Goal: Information Seeking & Learning: Check status

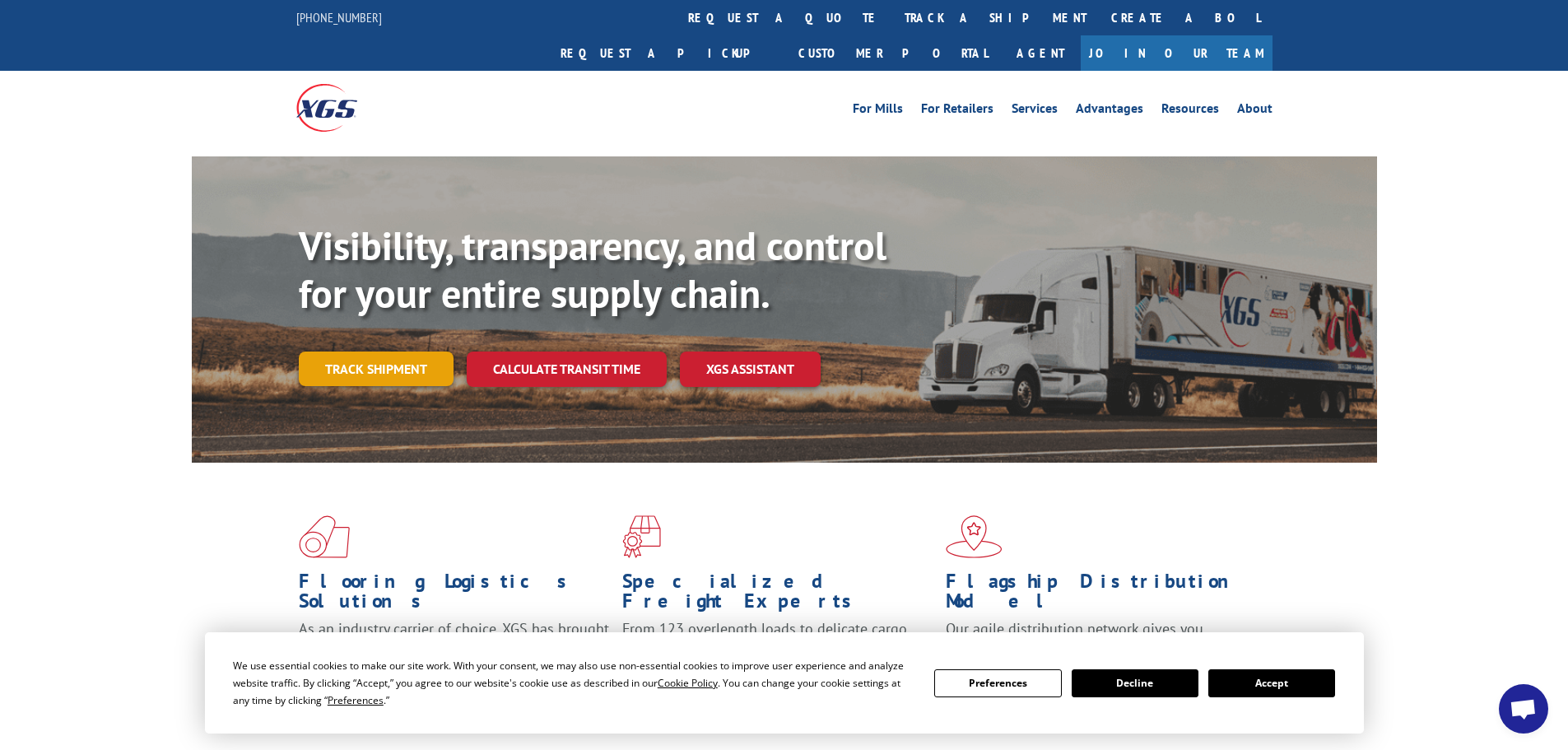
click at [387, 351] on link "Track shipment" at bounding box center [375, 368] width 155 height 35
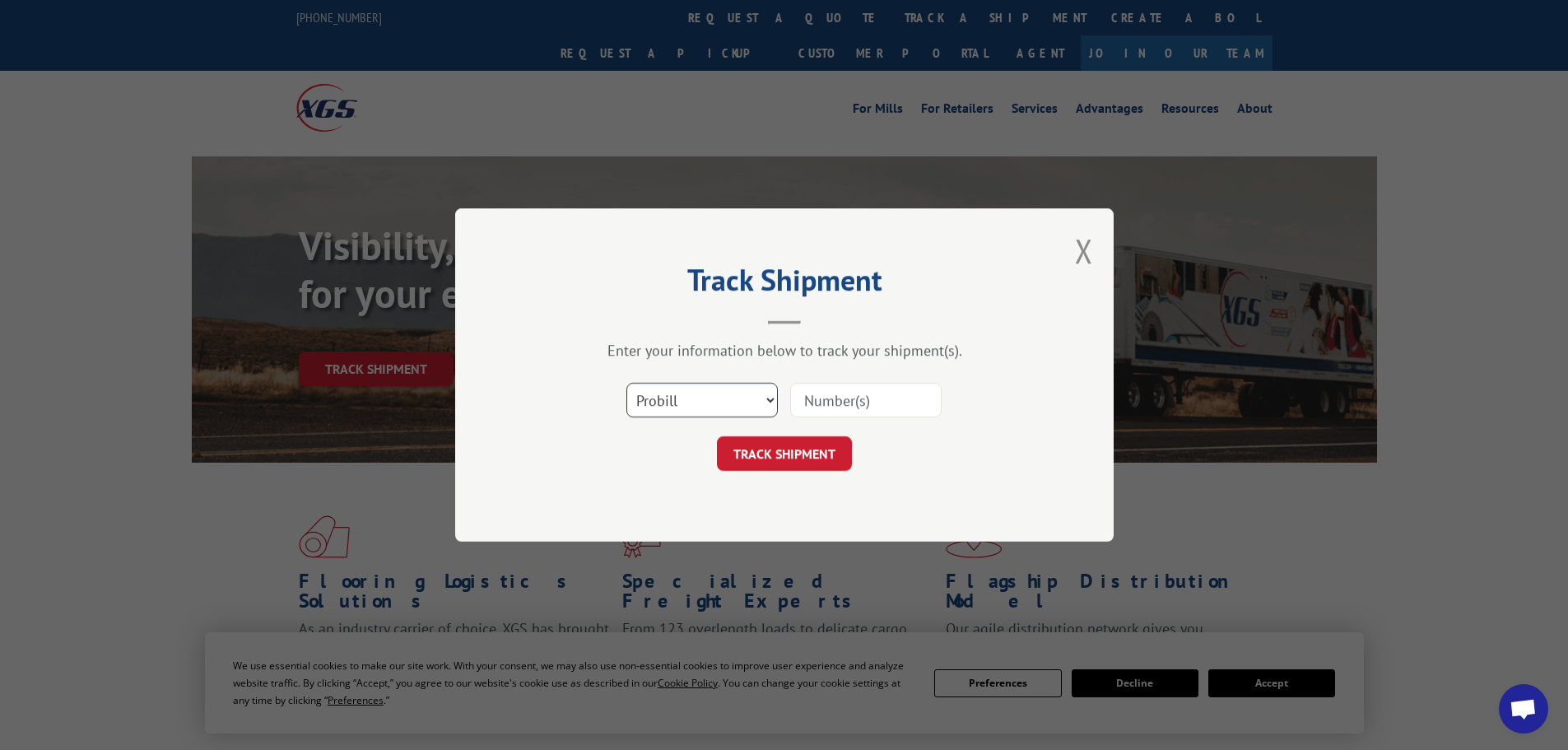
click at [725, 399] on select "Select category... Probill BOL PO" at bounding box center [701, 400] width 151 height 35
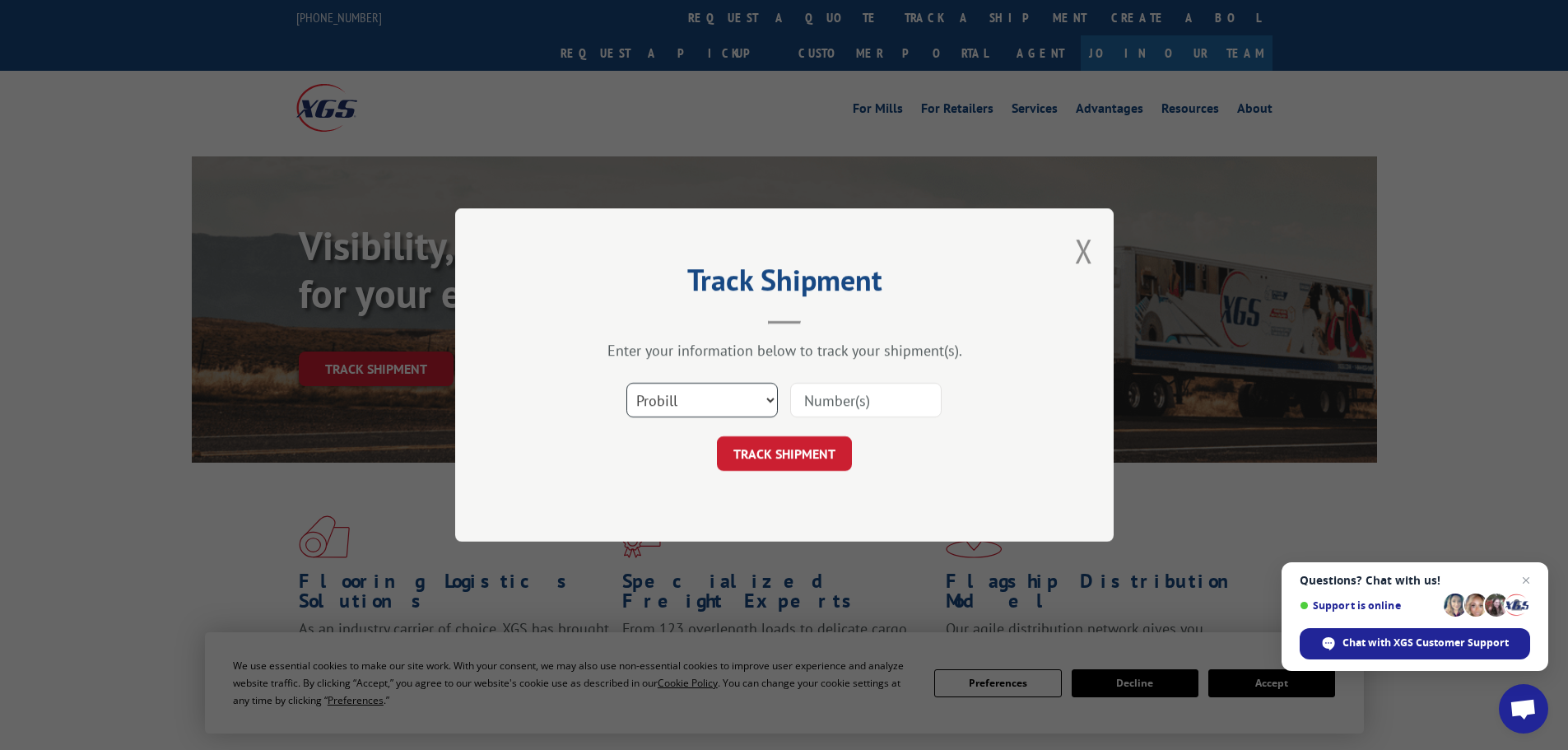
select select "bol"
click at [626, 383] on select "Select category... Probill BOL PO" at bounding box center [701, 400] width 151 height 35
click at [859, 406] on input at bounding box center [865, 400] width 151 height 35
type input "15472351"
click at [791, 458] on button "TRACK SHIPMENT" at bounding box center [784, 453] width 135 height 35
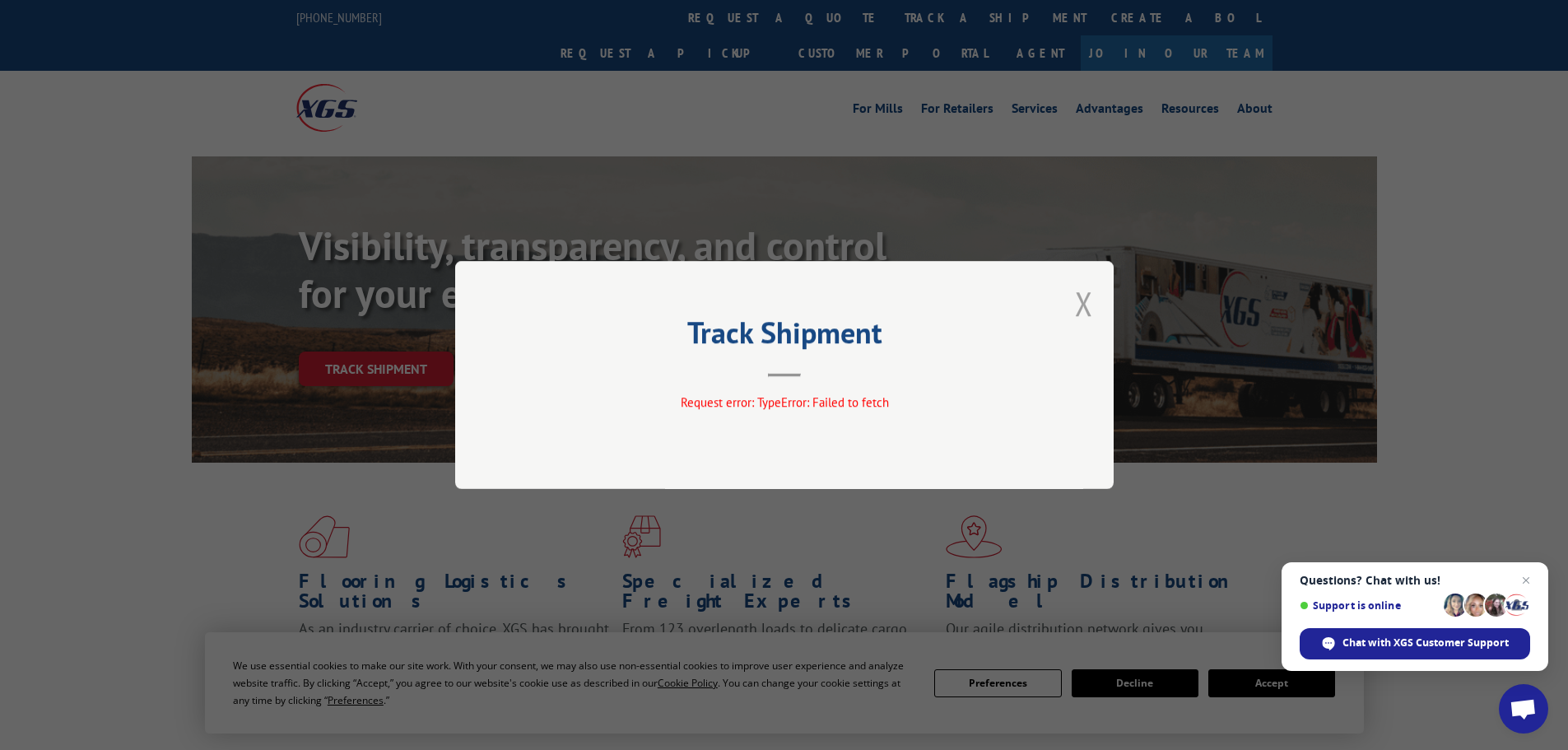
click at [1080, 298] on button "Close modal" at bounding box center [1084, 303] width 18 height 44
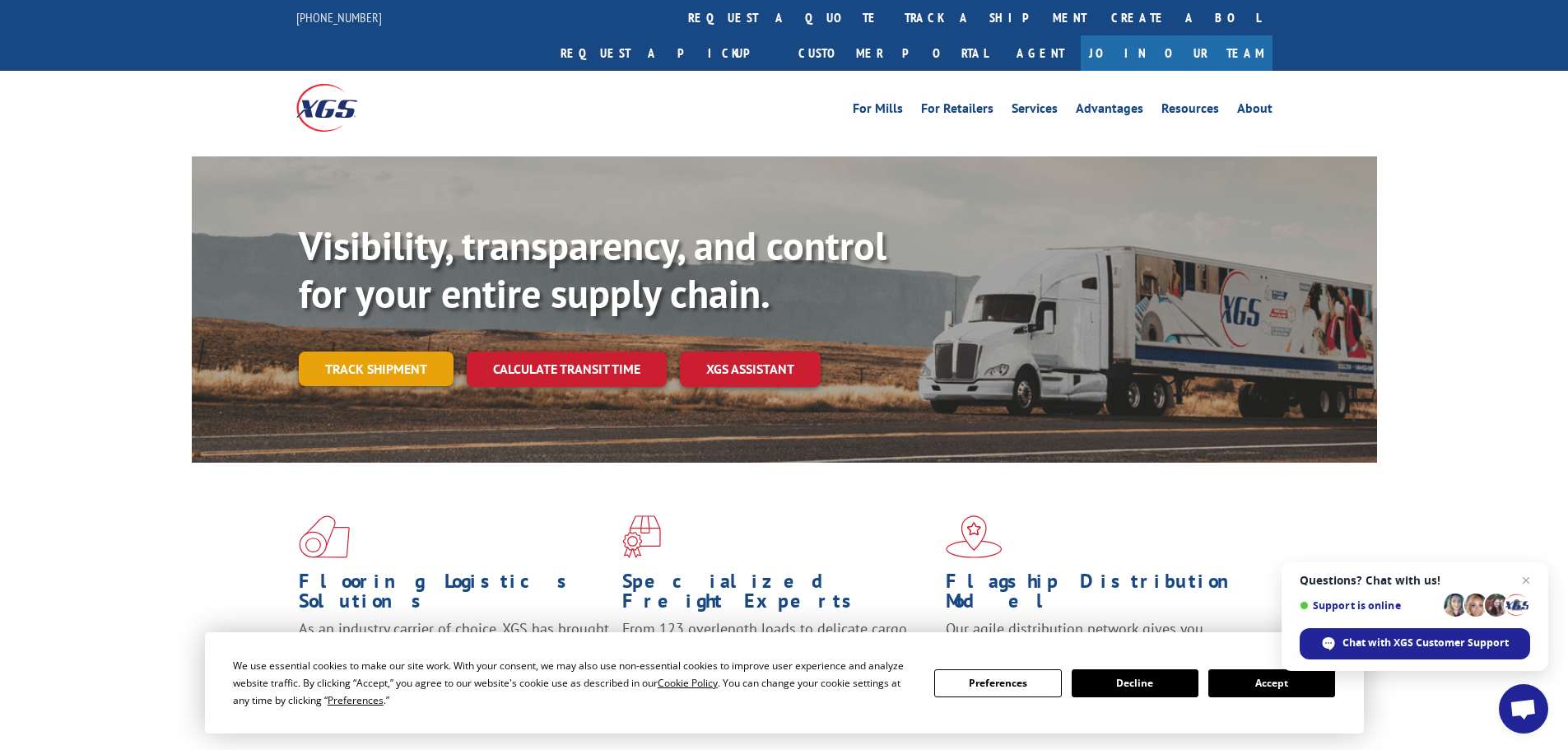
click at [368, 351] on link "Track shipment" at bounding box center [375, 368] width 155 height 35
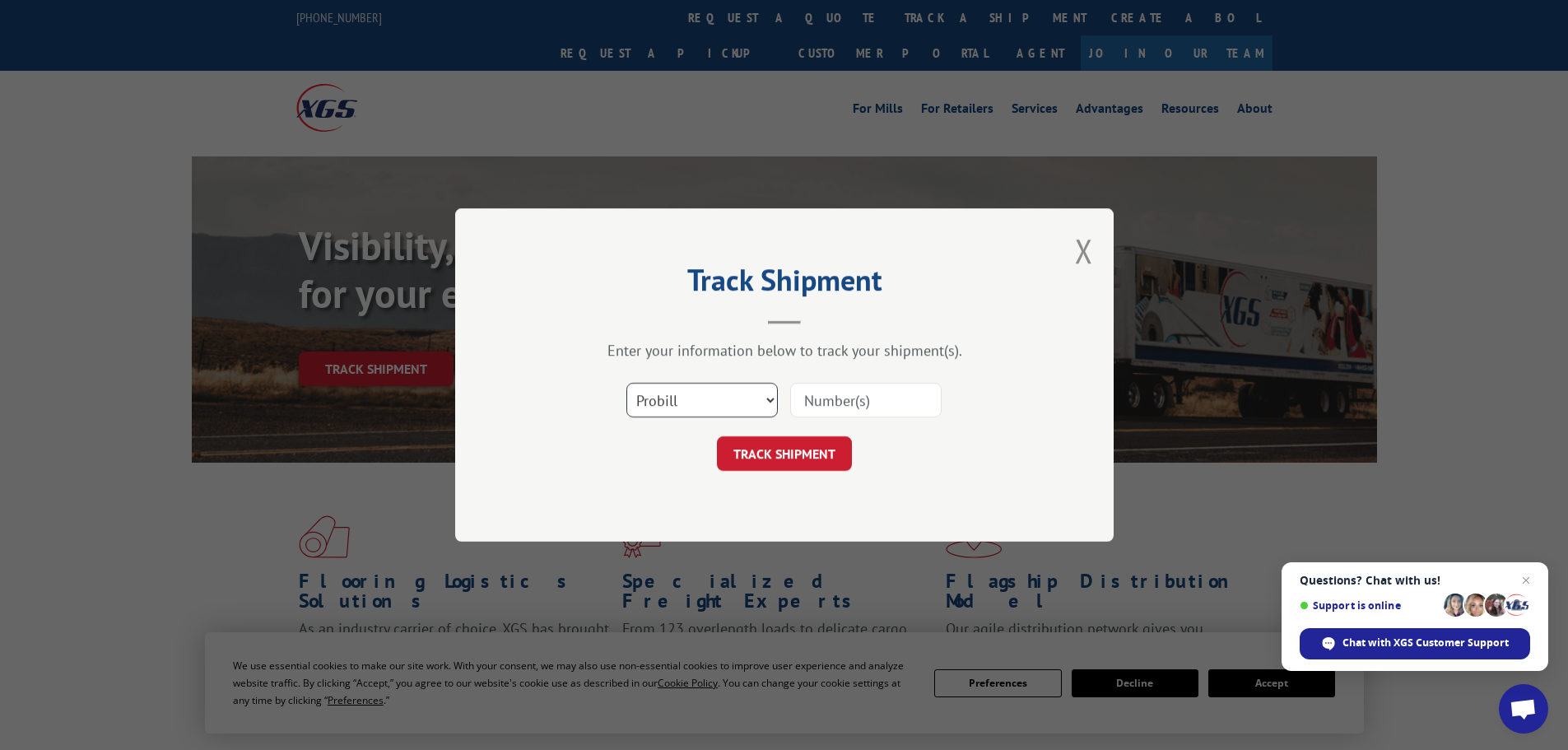
click at [708, 399] on select "Select category... Probill BOL PO" at bounding box center [701, 400] width 151 height 35
select select "po"
click at [626, 383] on select "Select category... Probill BOL PO" at bounding box center [701, 400] width 151 height 35
click at [850, 401] on input at bounding box center [865, 400] width 151 height 35
type input "28529654"
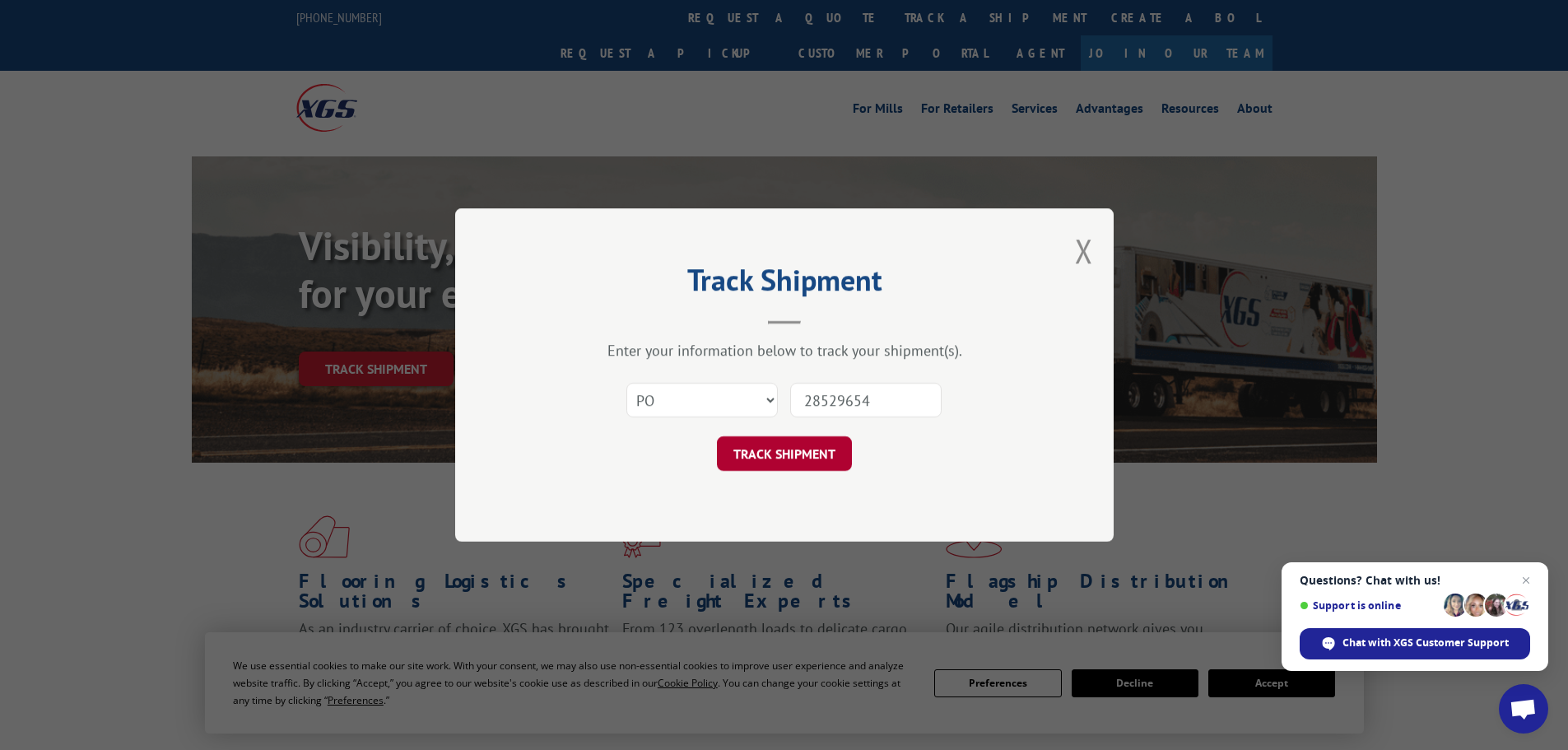
click at [810, 444] on button "TRACK SHIPMENT" at bounding box center [784, 453] width 135 height 35
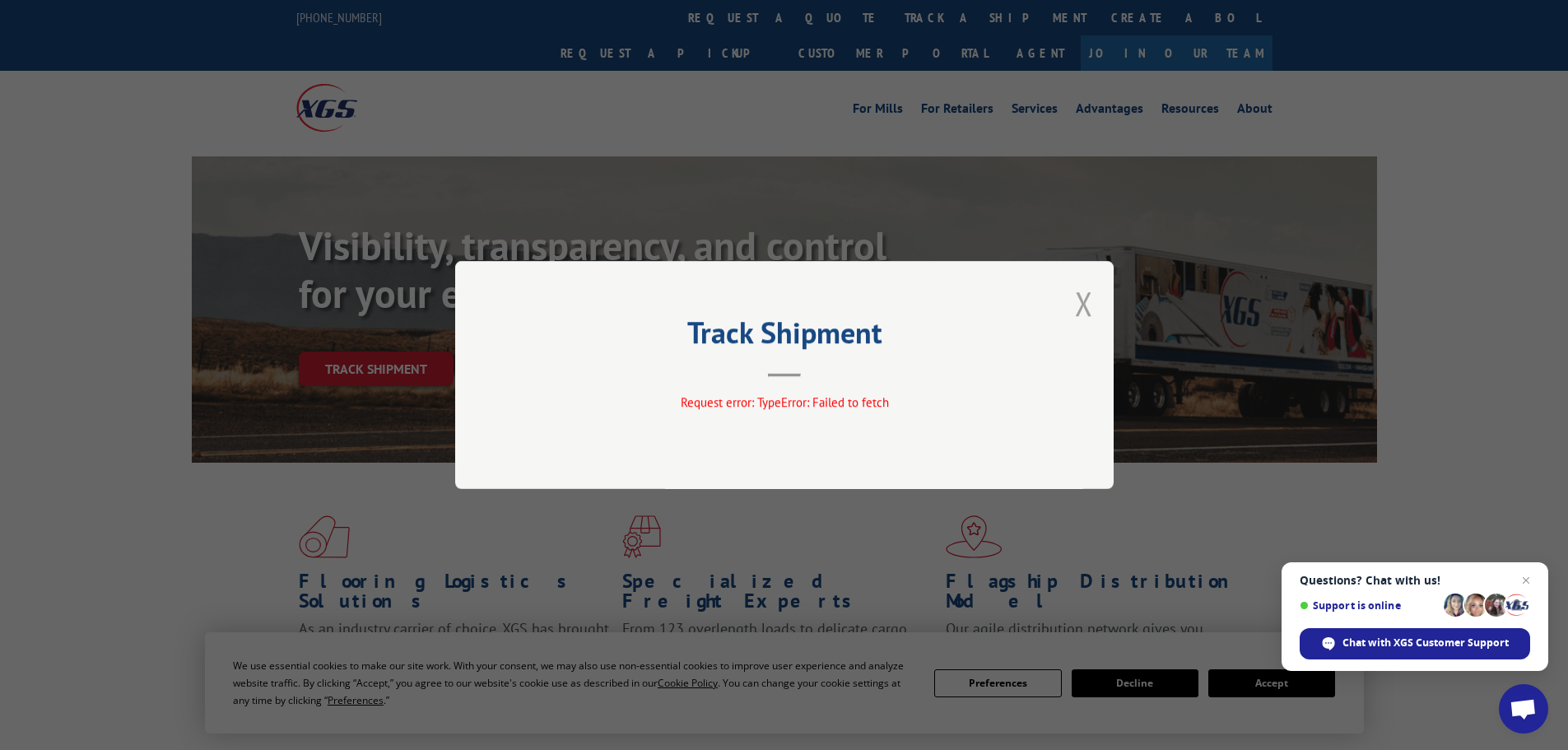
click at [1084, 299] on button "Close modal" at bounding box center [1084, 303] width 18 height 44
